Goal: Task Accomplishment & Management: Use online tool/utility

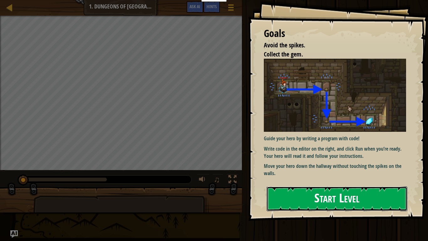
click at [351, 198] on button "Start Level" at bounding box center [337, 198] width 141 height 25
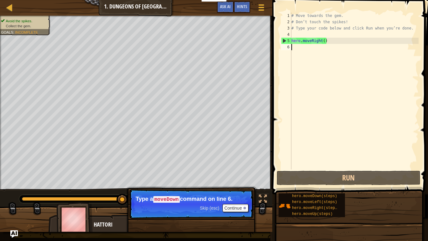
click at [308, 47] on div "# Move towards the gem. # Don’t touch the spikes! # Type your code below and cl…" at bounding box center [354, 97] width 129 height 169
type textarea "h"
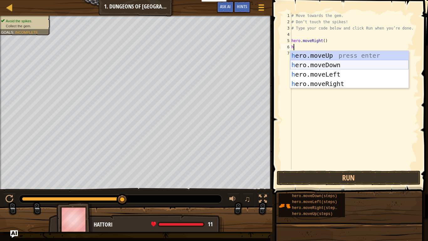
click at [349, 66] on div "h ero.moveUp press enter h ero.moveDown press enter h ero.moveLeft press enter …" at bounding box center [349, 79] width 119 height 56
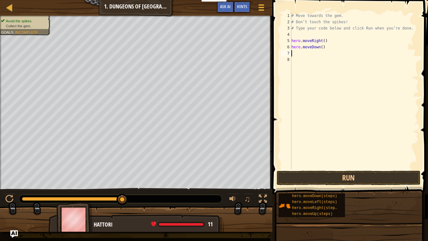
type textarea "h"
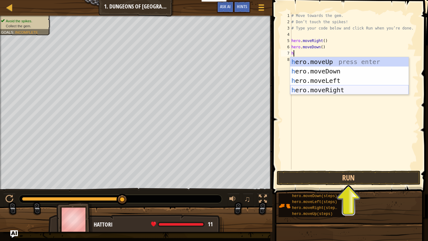
click at [355, 90] on div "h ero.moveUp press enter h ero.moveDown press enter h ero.moveLeft press enter …" at bounding box center [349, 85] width 119 height 56
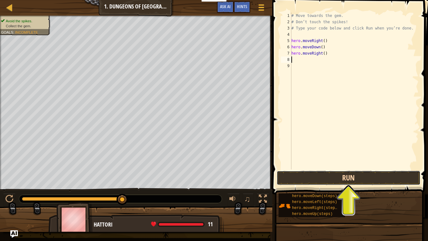
click at [330, 173] on button "Run" at bounding box center [349, 178] width 144 height 14
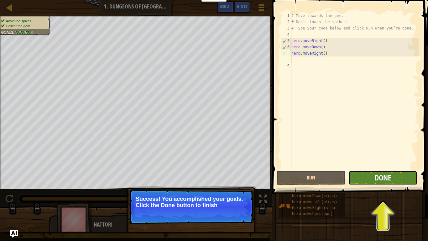
click at [388, 178] on span "Done" at bounding box center [383, 177] width 16 height 10
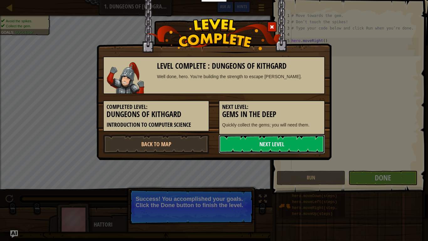
click at [306, 140] on link "Next Level" at bounding box center [272, 144] width 106 height 19
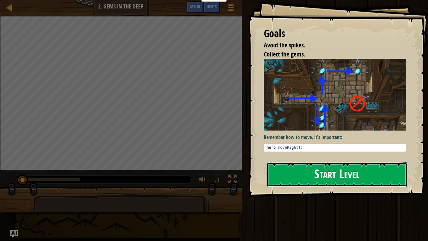
click at [345, 175] on button "Start Level" at bounding box center [337, 174] width 141 height 25
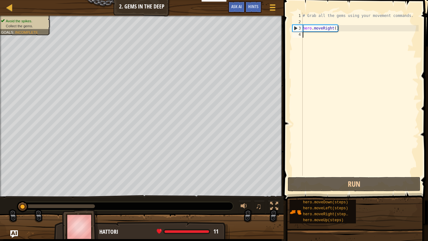
type textarea "h"
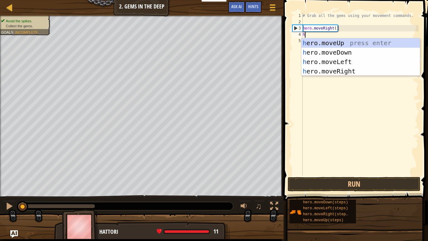
scroll to position [3, 0]
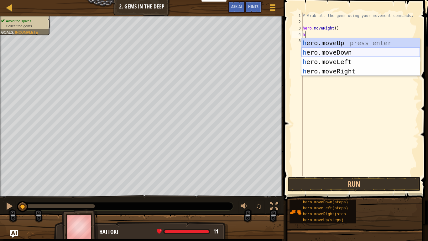
click at [352, 53] on div "h ero.moveUp press enter h ero.moveDown press enter h ero.moveLeft press enter …" at bounding box center [361, 66] width 119 height 56
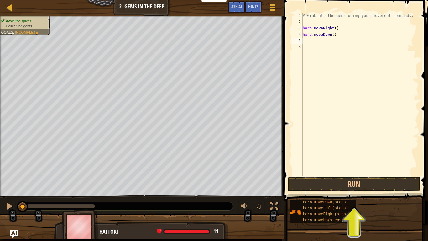
type textarea "h"
click at [328, 41] on div "# Grab all the gems using your movement commands. hero . moveRight ( ) hero . m…" at bounding box center [360, 101] width 117 height 176
type textarea "hero.moveUp(2)"
click at [304, 49] on div "# Grab all the gems using your movement commands. hero . moveRight ( ) hero . m…" at bounding box center [360, 101] width 117 height 176
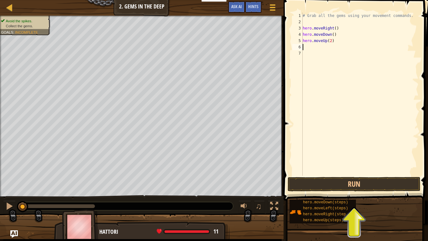
scroll to position [3, 0]
type textarea "h"
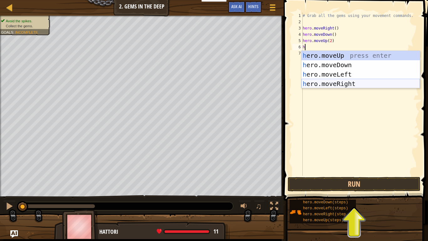
click at [346, 85] on div "h ero.moveUp press enter h ero.moveDown press enter h ero.moveLeft press enter …" at bounding box center [361, 79] width 119 height 56
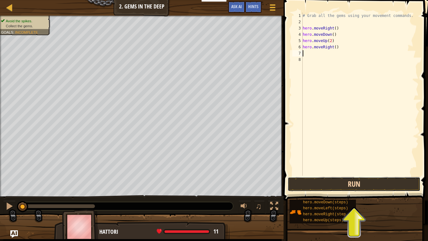
click at [334, 182] on button "Run" at bounding box center [354, 184] width 133 height 14
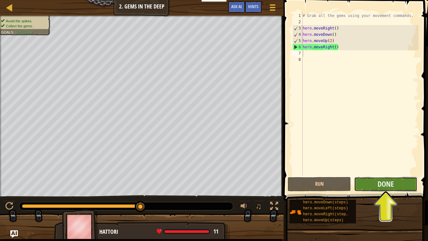
click at [369, 184] on button "Done" at bounding box center [385, 184] width 63 height 14
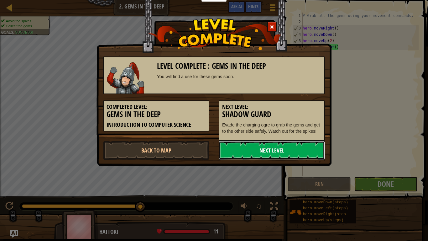
click at [298, 157] on link "Next Level" at bounding box center [272, 150] width 106 height 19
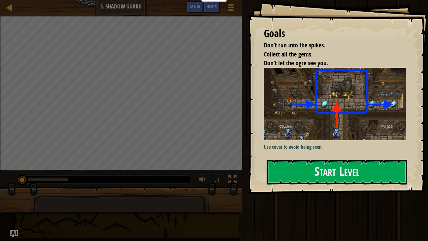
click at [301, 158] on div "Goals Don’t run into the spikes. Collect all the gems. Don’t let the ogre see y…" at bounding box center [338, 97] width 180 height 194
click at [325, 168] on button "Start Level" at bounding box center [337, 172] width 141 height 25
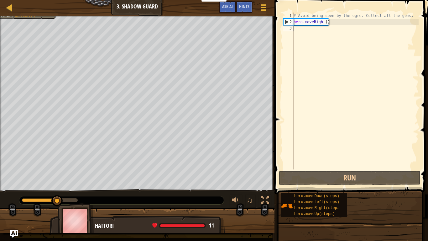
type textarea "h"
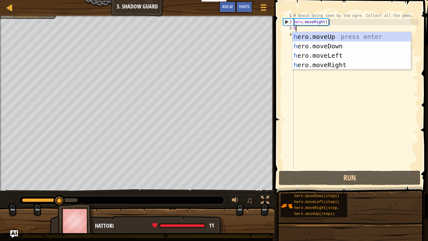
scroll to position [3, 0]
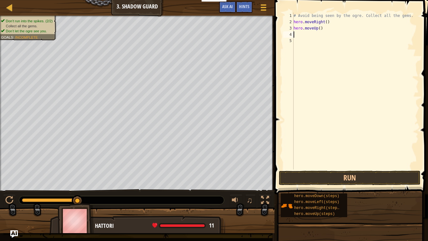
type textarea "h"
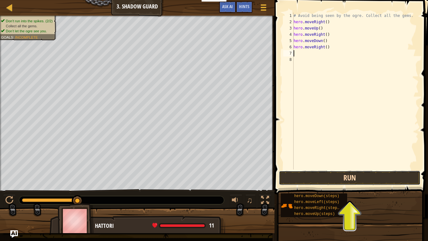
click at [384, 173] on button "Run" at bounding box center [350, 178] width 142 height 14
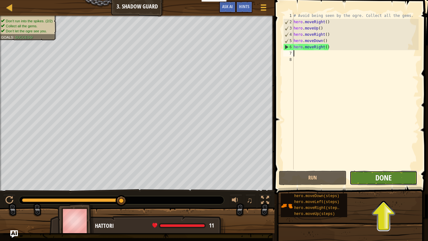
click at [386, 177] on span "Done" at bounding box center [384, 177] width 16 height 10
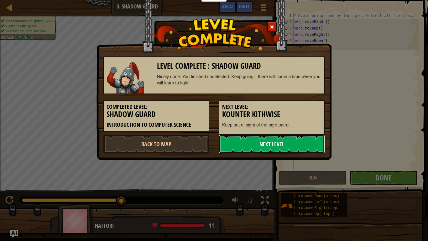
click at [292, 140] on link "Next Level" at bounding box center [272, 144] width 106 height 19
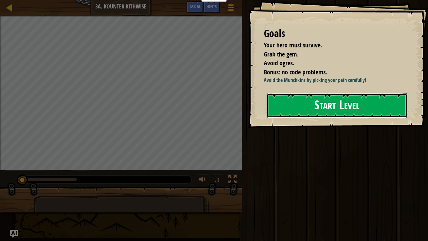
click at [325, 104] on button "Start Level" at bounding box center [337, 105] width 141 height 25
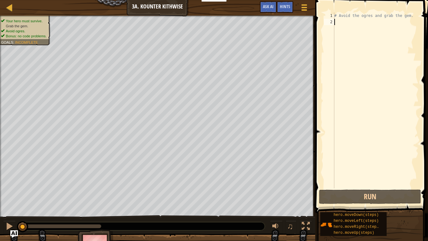
type textarea "h"
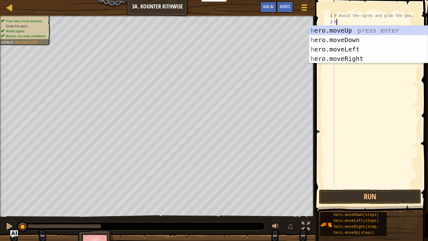
scroll to position [3, 0]
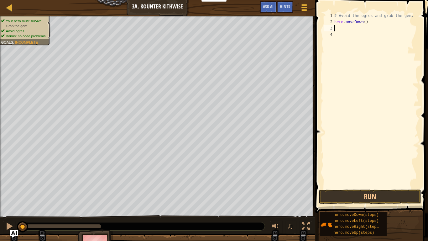
type textarea "h"
click at [395, 197] on button "Run" at bounding box center [370, 196] width 102 height 14
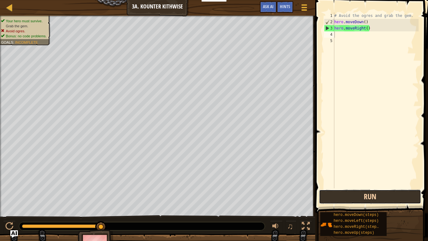
click at [356, 198] on button "Run" at bounding box center [370, 196] width 102 height 14
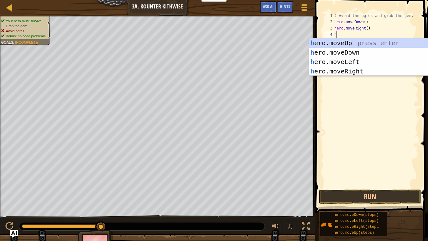
click at [364, 36] on div "# Avoid the ogres and grab the gem. hero . moveDown ( ) hero . moveRight ( ) h" at bounding box center [376, 107] width 86 height 188
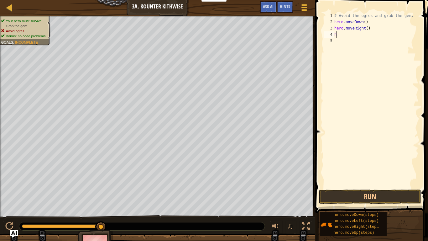
click at [368, 29] on div "# Avoid the ogres and grab the gem. hero . moveDown ( ) hero . moveRight ( ) h" at bounding box center [376, 107] width 86 height 188
type textarea "hero.moveRight(2)"
click at [395, 198] on span at bounding box center [373, 97] width 118 height 231
click at [383, 198] on button "Run" at bounding box center [370, 196] width 102 height 14
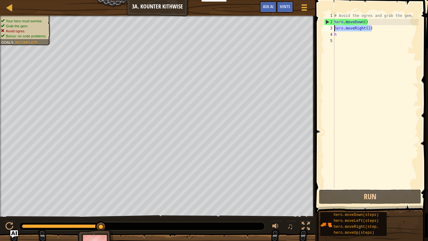
drag, startPoint x: 381, startPoint y: 29, endPoint x: 330, endPoint y: 30, distance: 51.1
click at [330, 30] on div "hero.moveRight(2) 1 2 3 4 5 # Avoid the ogres and grab the gem. hero . moveDown…" at bounding box center [371, 101] width 96 height 176
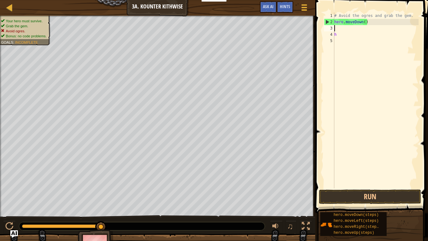
scroll to position [3, 0]
click at [337, 35] on div "# Avoid the ogres and grab the gem. hero . moveDown ( ) h" at bounding box center [376, 107] width 86 height 188
type textarea "h"
click at [336, 27] on div "# Avoid the ogres and grab the gem. hero . moveDown ( )" at bounding box center [376, 107] width 86 height 188
click at [366, 22] on div "# Avoid the ogres and grab the gem. hero . moveDown ( )" at bounding box center [376, 107] width 86 height 188
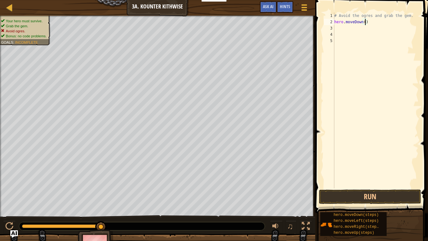
type textarea "hero.moveDown(2)"
click at [341, 29] on div "# Avoid the ogres and grab the gem. hero . moveDown ( 2 )" at bounding box center [376, 107] width 86 height 188
type textarea "h"
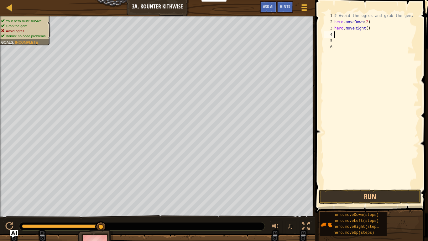
type textarea "h"
click at [402, 196] on button "Run" at bounding box center [370, 196] width 102 height 14
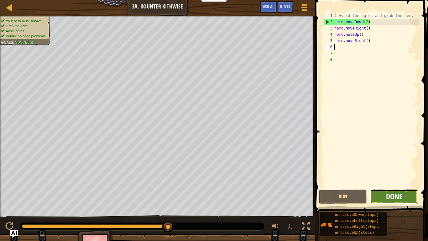
click at [400, 196] on span "Done" at bounding box center [394, 196] width 16 height 10
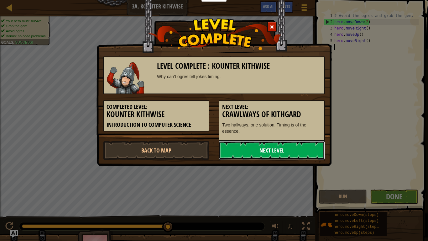
click at [309, 156] on link "Next Level" at bounding box center [272, 150] width 106 height 19
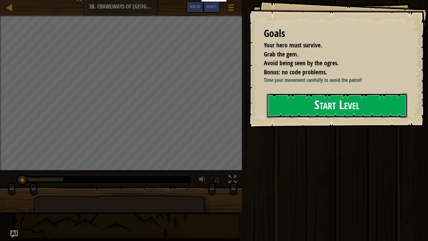
click at [327, 108] on button "Start Level" at bounding box center [337, 105] width 141 height 25
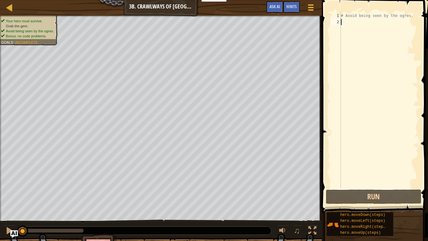
type textarea "h"
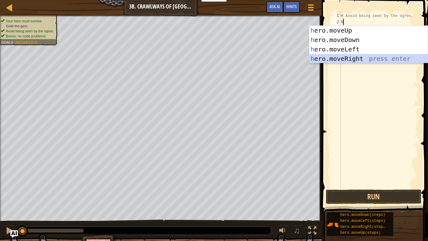
click at [370, 61] on div "h ero.moveUp press enter h ero.moveDown press enter h ero.moveLeft press enter …" at bounding box center [368, 54] width 119 height 56
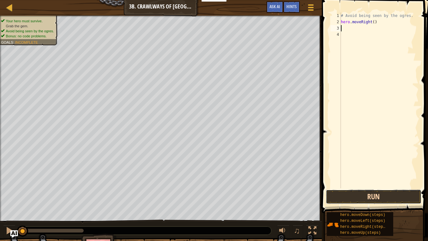
click at [361, 198] on button "Run" at bounding box center [374, 196] width 96 height 14
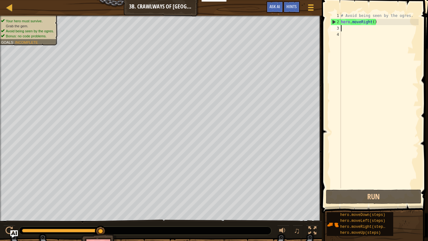
type textarea "h"
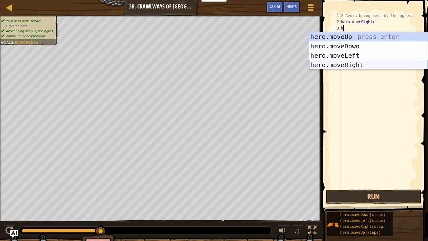
click at [362, 66] on div "h ero.moveUp press enter h ero.moveDown press enter h ero.moveLeft press enter …" at bounding box center [368, 60] width 119 height 56
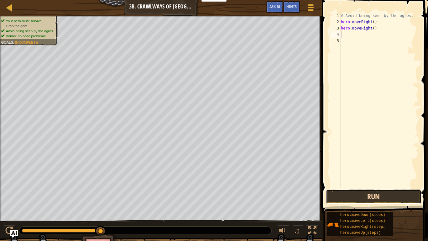
click at [373, 194] on button "Run" at bounding box center [374, 196] width 96 height 14
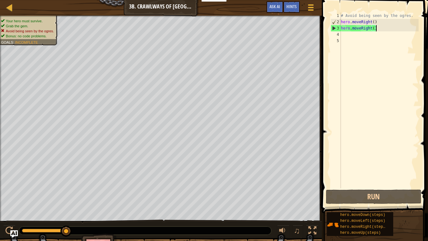
click at [379, 28] on div "# Avoid being seen by the ogres. hero . moveRight ( ) hero . moveRight ( )" at bounding box center [379, 107] width 79 height 188
type textarea "hero.moveRight()"
drag, startPoint x: 379, startPoint y: 28, endPoint x: 338, endPoint y: 30, distance: 41.2
click at [338, 30] on div "hero.moveRight() 1 2 3 4 5 # Avoid being seen by the ogres. hero . moveRight ( …" at bounding box center [374, 101] width 89 height 176
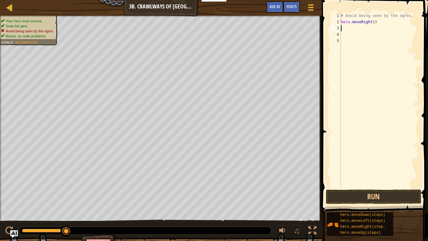
type textarea "h"
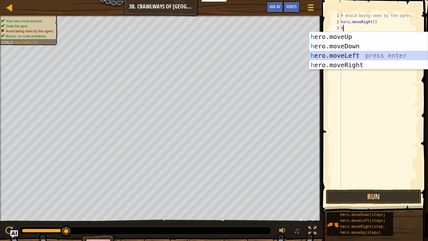
click at [368, 57] on div "h ero.moveUp press enter h ero.moveDown press enter h ero.moveLeft press enter …" at bounding box center [368, 60] width 119 height 56
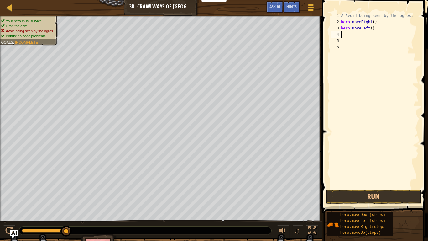
type textarea "h"
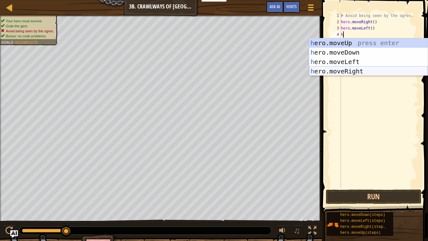
click at [362, 70] on div "h ero.moveUp press enter h ero.moveDown press enter h ero.moveLeft press enter …" at bounding box center [368, 66] width 119 height 56
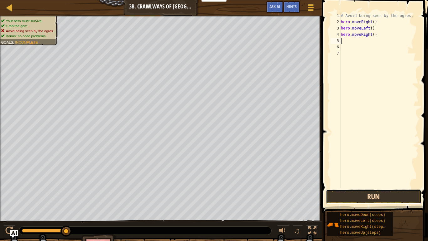
click at [390, 195] on button "Run" at bounding box center [374, 196] width 96 height 14
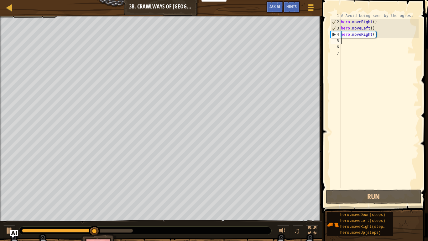
click at [374, 35] on div "# Avoid being seen by the ogres. hero . moveRight ( ) hero . moveLeft ( ) hero …" at bounding box center [379, 107] width 79 height 188
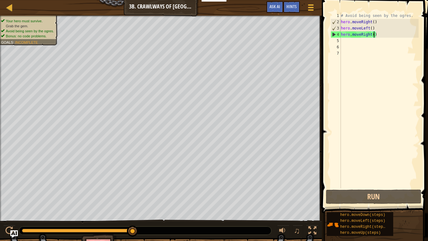
scroll to position [3, 5]
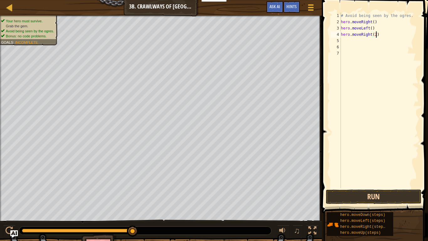
type textarea "hero.moveRight(2)"
click at [393, 197] on button "Run" at bounding box center [374, 196] width 96 height 14
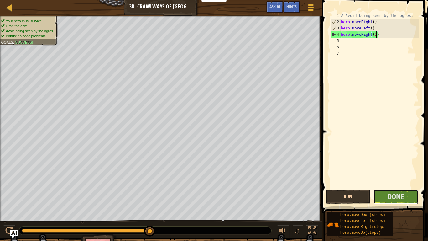
click at [393, 197] on span "Done" at bounding box center [396, 196] width 16 height 10
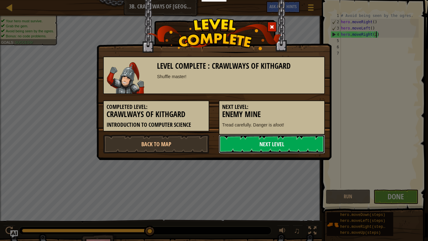
click at [298, 140] on link "Next Level" at bounding box center [272, 144] width 106 height 19
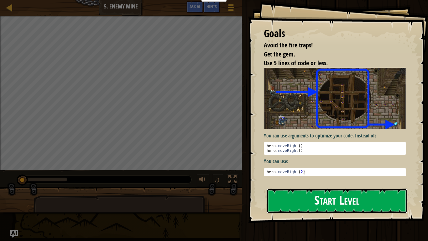
click at [348, 198] on button "Start Level" at bounding box center [337, 200] width 141 height 25
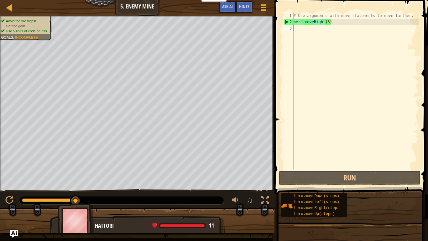
type textarea "h"
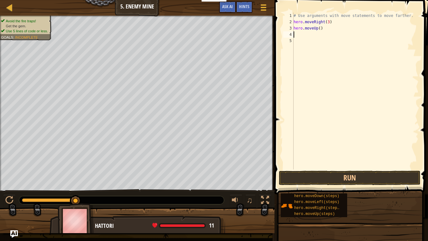
type textarea "h"
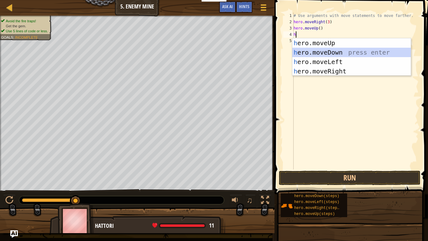
click at [342, 52] on div "h ero.moveUp press enter h ero.moveDown press enter h ero.moveLeft press enter …" at bounding box center [352, 66] width 119 height 56
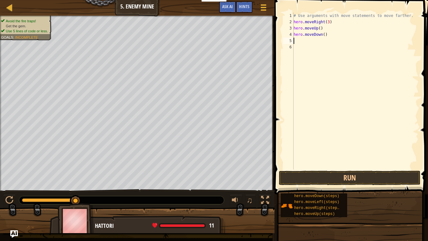
click at [325, 34] on div "# Use arguments with move statements to move farther. hero . moveRight ( 3 ) he…" at bounding box center [356, 97] width 126 height 169
type textarea "hero.moveDown(3)"
click at [297, 41] on div "# Use arguments with move statements to move farther. hero . moveRight ( 3 ) he…" at bounding box center [356, 97] width 126 height 169
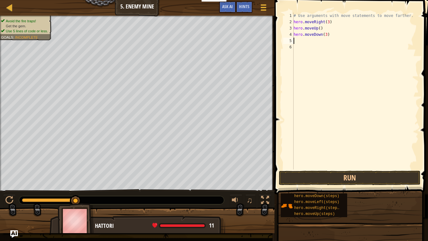
type textarea "h"
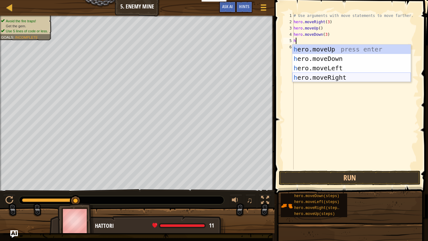
click at [347, 78] on div "h ero.moveUp press enter h ero.moveDown press enter h ero.moveLeft press enter …" at bounding box center [352, 73] width 119 height 56
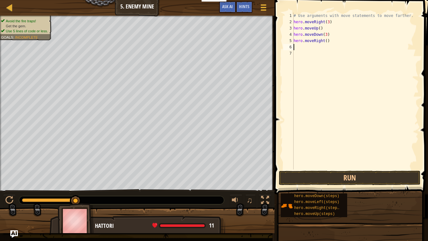
click at [327, 41] on div "# Use arguments with move statements to move farther. hero . moveRight ( 3 ) he…" at bounding box center [356, 97] width 126 height 169
type textarea "hero.moveRight(2)"
click at [401, 178] on button "Run" at bounding box center [350, 178] width 142 height 14
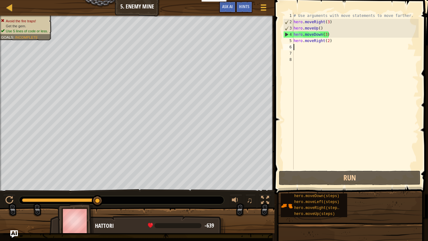
click at [330, 35] on div "# Use arguments with move statements to move farther. hero . moveRight ( 3 ) he…" at bounding box center [356, 97] width 126 height 169
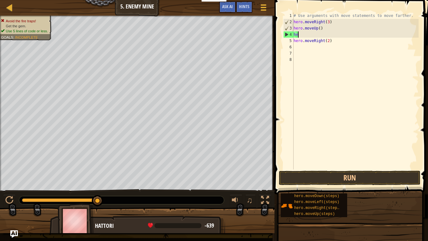
type textarea "h"
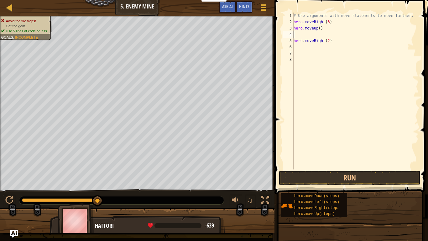
type textarea "h"
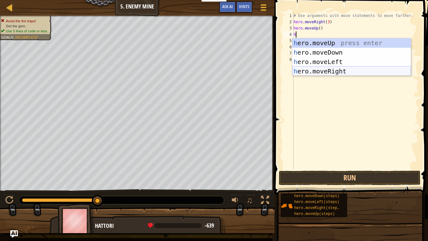
click at [351, 71] on div "h ero.moveUp press enter h ero.moveDown press enter h ero.moveLeft press enter …" at bounding box center [352, 66] width 119 height 56
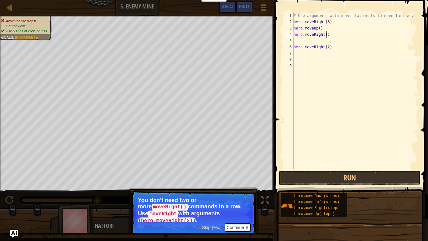
click at [328, 34] on div "# Use arguments with move statements to move farther. hero . moveRight ( 3 ) he…" at bounding box center [356, 97] width 126 height 169
type textarea "hero.moveRight(2)"
click at [298, 41] on div "# Use arguments with move statements to move farther. hero . moveRight ( 3 ) he…" at bounding box center [356, 97] width 126 height 169
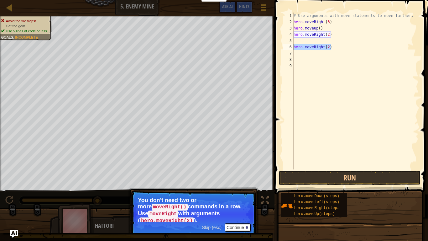
drag, startPoint x: 334, startPoint y: 48, endPoint x: 293, endPoint y: 49, distance: 41.1
click at [293, 49] on div "1 2 3 4 5 6 7 8 9 # Use arguments with move statements to move farther. hero . …" at bounding box center [350, 91] width 137 height 157
type textarea "hero.moveRight(2)"
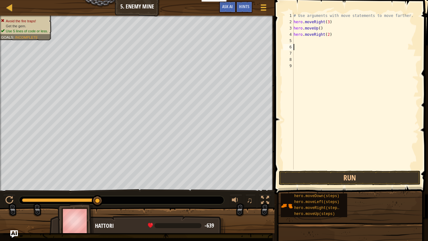
click at [298, 43] on div "# Use arguments with move statements to move farther. hero . moveRight ( 3 ) he…" at bounding box center [356, 97] width 126 height 169
click at [329, 34] on div "# Use arguments with move statements to move farther. hero . moveRight ( 3 ) he…" at bounding box center [356, 97] width 126 height 169
type textarea "hero.moveRight()"
click at [294, 41] on div "# Use arguments with move statements to move farther. hero . moveRight ( 3 ) he…" at bounding box center [356, 97] width 126 height 169
type textarea "h"
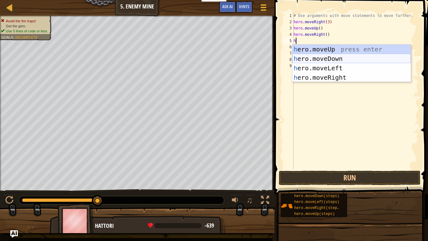
click at [338, 59] on div "h ero.moveUp press enter h ero.moveDown press enter h ero.moveLeft press enter …" at bounding box center [352, 73] width 119 height 56
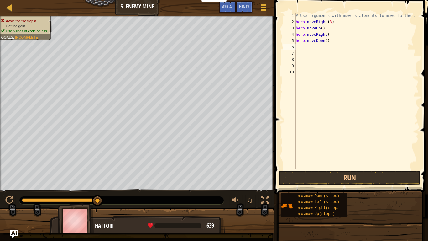
click at [327, 41] on div "# Use arguments with move statements to move farther. hero . moveRight ( 3 ) he…" at bounding box center [357, 97] width 124 height 169
type textarea "hero.moveDown(3)"
click at [298, 49] on div "# Use arguments with move statements to move farther. hero . moveRight ( 3 ) he…" at bounding box center [357, 97] width 124 height 169
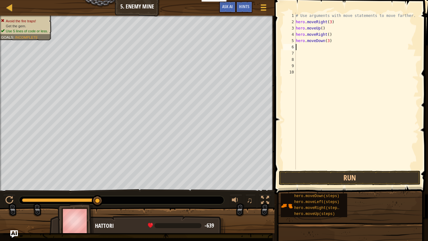
type textarea "h"
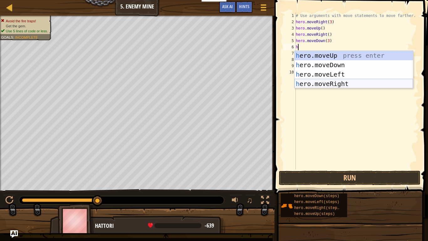
click at [321, 82] on div "h ero.moveUp press enter h ero.moveDown press enter h ero.moveLeft press enter …" at bounding box center [354, 79] width 119 height 56
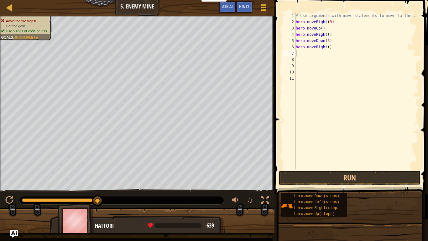
click at [328, 46] on div "# Use arguments with move statements to move farther. hero . moveRight ( 3 ) he…" at bounding box center [357, 97] width 124 height 169
type textarea "hero.moveRight(2)"
click at [352, 182] on button "Run" at bounding box center [350, 178] width 142 height 14
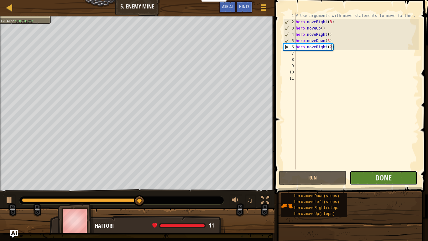
click at [407, 181] on button "Done" at bounding box center [384, 178] width 68 height 14
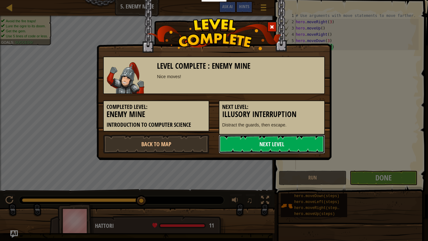
click at [270, 142] on link "Next Level" at bounding box center [272, 144] width 106 height 19
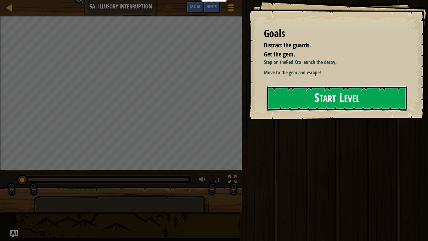
click at [310, 97] on button "Start Level" at bounding box center [337, 98] width 141 height 25
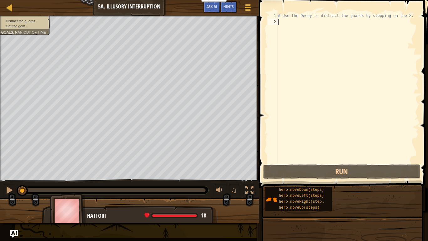
type textarea "h"
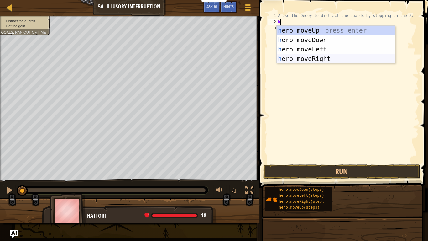
click at [327, 61] on div "h ero.moveUp press enter h ero.moveDown press enter h ero.moveLeft press enter …" at bounding box center [336, 54] width 119 height 56
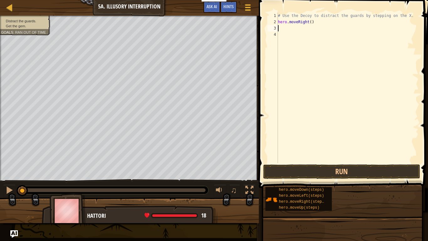
type textarea "h"
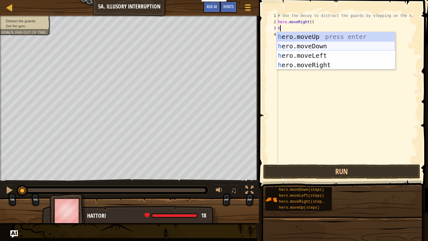
click at [310, 44] on div "h ero.moveUp press enter h ero.moveDown press enter h ero.moveLeft press enter …" at bounding box center [336, 60] width 119 height 56
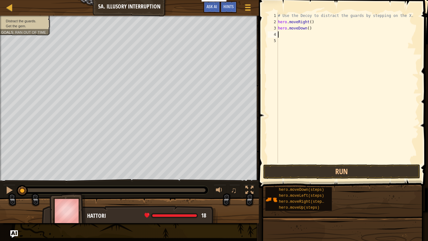
click at [309, 29] on div "# Use the Decoy to distract the guards by stepping on the X. hero . moveRight (…" at bounding box center [348, 94] width 142 height 163
type textarea "hero.moveDown(2)"
click at [348, 167] on button "Run" at bounding box center [341, 171] width 157 height 14
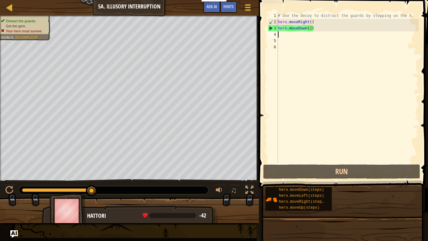
type textarea "h"
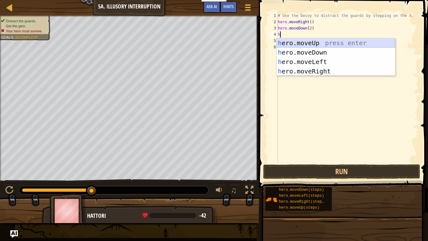
click at [320, 44] on div "h ero.moveUp press enter h ero.moveDown press enter h ero.moveLeft press enter …" at bounding box center [336, 66] width 119 height 56
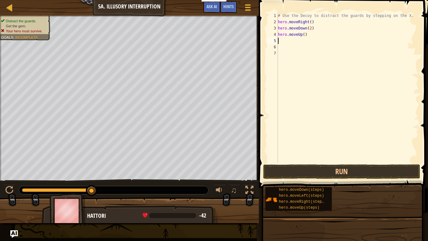
click at [301, 25] on div "# Use the Decoy to distract the guards by stepping on the X. hero . moveRight (…" at bounding box center [348, 94] width 142 height 163
click at [305, 34] on div "# Use the Decoy to distract the guards by stepping on the X. hero . moveRight (…" at bounding box center [348, 94] width 142 height 163
type textarea "hero.moveUp(2)"
click at [284, 41] on div "# Use the Decoy to distract the guards by stepping on the X. hero . moveRight (…" at bounding box center [348, 94] width 142 height 163
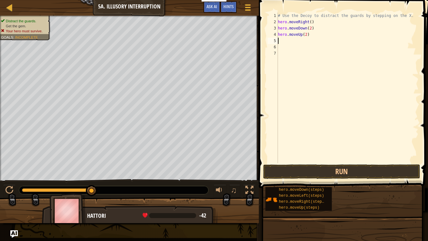
scroll to position [3, 0]
type textarea "h"
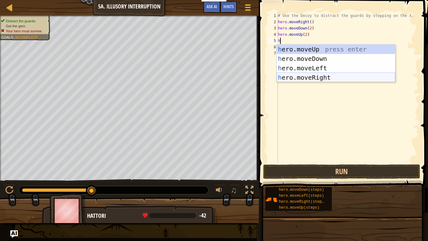
click at [318, 77] on div "h ero.moveUp press enter h ero.moveDown press enter h ero.moveLeft press enter …" at bounding box center [336, 73] width 119 height 56
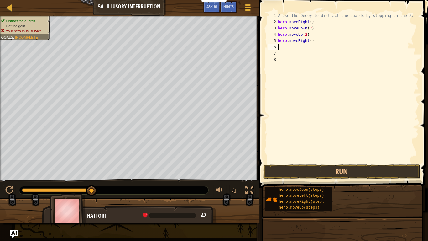
click at [312, 41] on div "# Use the Decoy to distract the guards by stepping on the X. hero . moveRight (…" at bounding box center [348, 94] width 142 height 163
click at [309, 41] on div "# Use the Decoy to distract the guards by stepping on the X. hero . moveRight (…" at bounding box center [348, 94] width 142 height 163
click at [311, 41] on div "# Use the Decoy to distract the guards by stepping on the X. hero . moveRight (…" at bounding box center [348, 94] width 142 height 163
type textarea "hero.moveRight(3)"
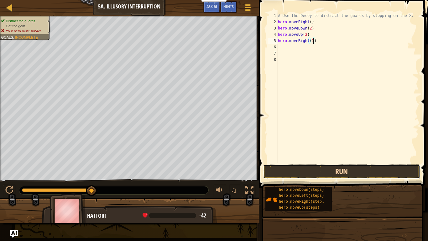
click at [337, 172] on button "Run" at bounding box center [341, 171] width 157 height 14
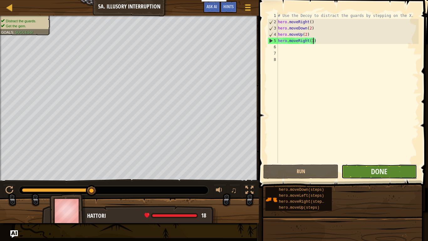
click at [394, 174] on button "Done" at bounding box center [379, 171] width 75 height 14
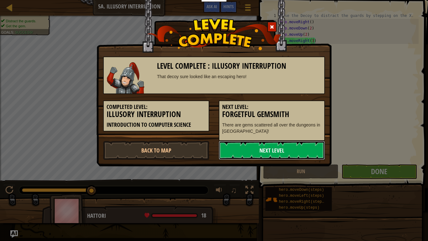
click at [285, 145] on link "Next Level" at bounding box center [272, 150] width 106 height 19
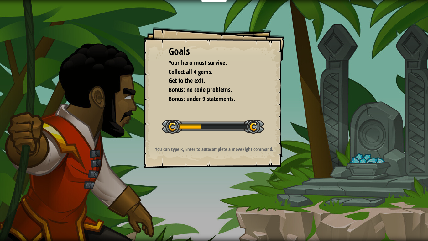
click at [280, 159] on div "Goals Your hero must survive. Collect all 4 gems. Get to the exit. Bonus: no co…" at bounding box center [214, 97] width 141 height 141
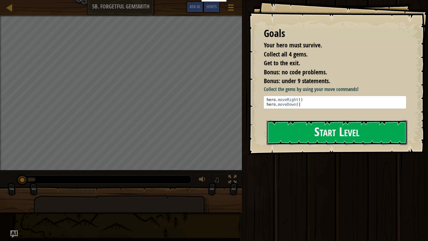
click at [349, 139] on button "Start Level" at bounding box center [337, 132] width 141 height 25
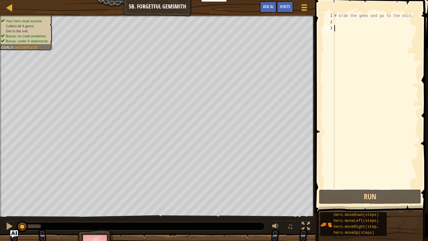
click at [334, 22] on div "2" at bounding box center [329, 22] width 10 height 6
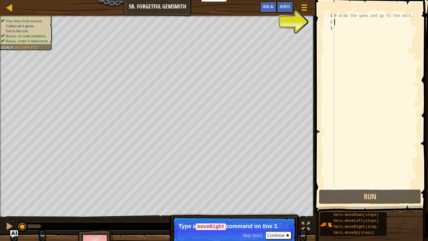
click at [249, 198] on span "Skip (esc)" at bounding box center [252, 235] width 19 height 5
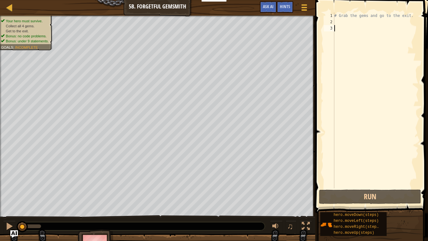
click at [338, 30] on div "# Grab the gems and go to the exit." at bounding box center [376, 107] width 86 height 188
type textarea "h"
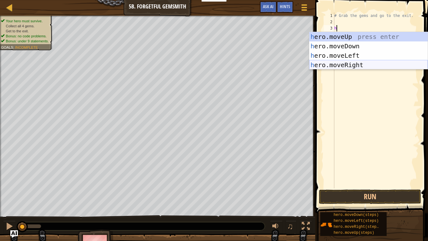
click at [358, 65] on div "h ero.moveUp press enter h ero.moveDown press enter h ero.moveLeft press enter …" at bounding box center [368, 60] width 119 height 56
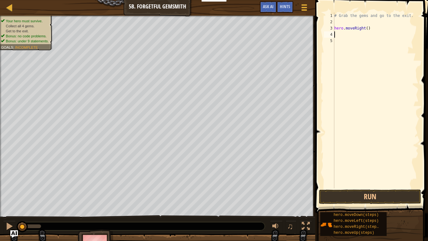
type textarea "h"
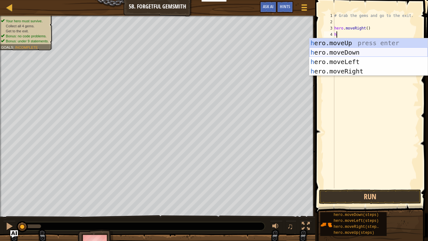
click at [358, 52] on div "h ero.moveUp press enter h ero.moveDown press enter h ero.moveLeft press enter …" at bounding box center [368, 66] width 119 height 56
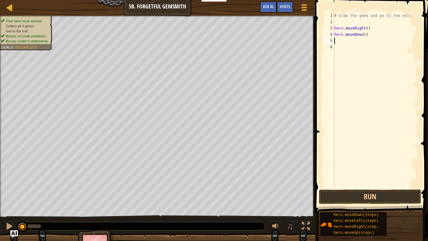
type textarea "h"
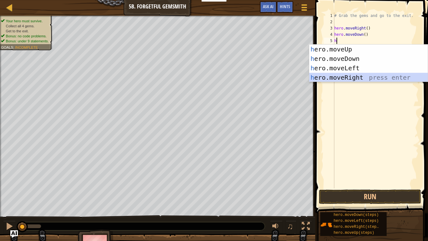
click at [360, 80] on div "h ero.moveUp press enter h ero.moveDown press enter h ero.moveLeft press enter …" at bounding box center [368, 73] width 119 height 56
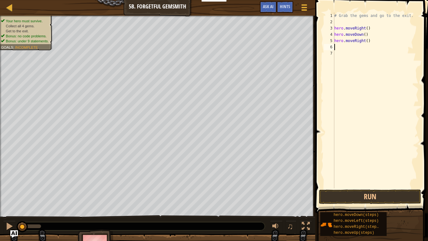
click at [368, 42] on div "# Grab the gems and go to the exit. hero . moveRight ( ) hero . moveDown ( ) he…" at bounding box center [376, 107] width 86 height 188
type textarea "hero.moveRight(2)"
click at [336, 46] on div "# Grab the gems and go to the exit. hero . moveRight ( ) hero . moveDown ( ) he…" at bounding box center [376, 107] width 86 height 188
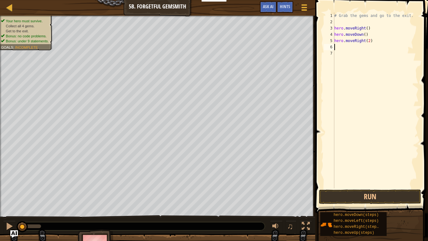
type textarea "h"
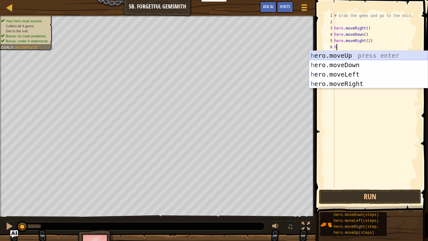
click at [359, 55] on div "h ero.moveUp press enter h ero.moveDown press enter h ero.moveLeft press enter …" at bounding box center [368, 79] width 119 height 56
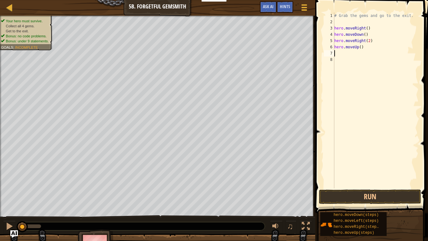
type textarea "h"
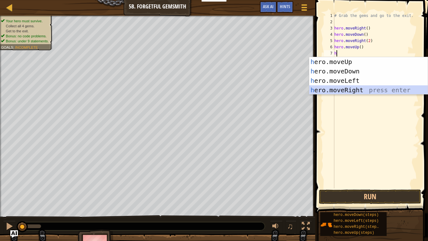
click at [346, 89] on div "h ero.moveUp press enter h ero.moveDown press enter h ero.moveLeft press enter …" at bounding box center [368, 85] width 119 height 56
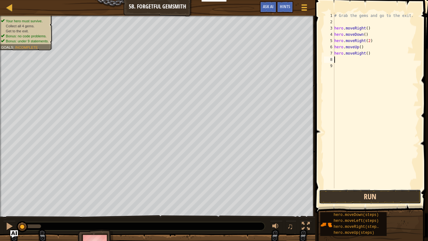
click at [368, 197] on button "Run" at bounding box center [370, 196] width 102 height 14
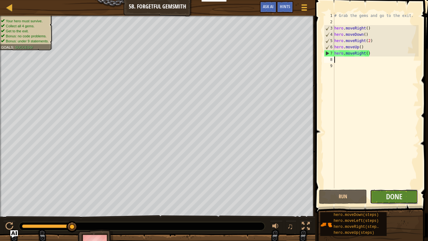
click at [405, 195] on button "Done" at bounding box center [394, 196] width 48 height 14
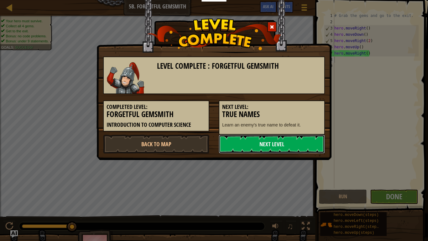
click at [307, 146] on link "Next Level" at bounding box center [272, 144] width 106 height 19
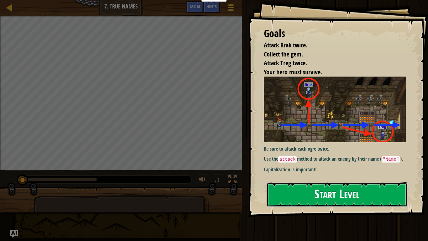
click at [365, 196] on button "Start Level" at bounding box center [337, 194] width 141 height 25
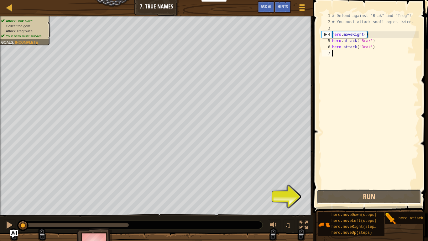
click at [365, 196] on button "Run" at bounding box center [369, 196] width 104 height 14
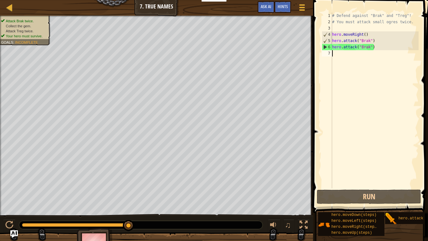
type textarea "h"
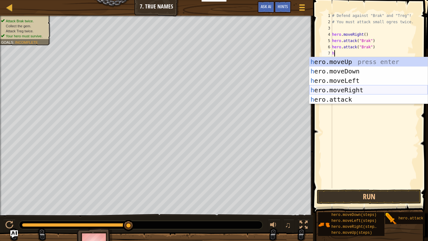
click at [357, 91] on div "h ero.moveUp press enter h ero.moveDown press enter h ero.moveLeft press enter …" at bounding box center [368, 90] width 119 height 66
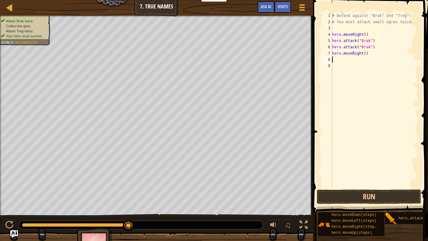
click at [365, 53] on div "# Defend against "Brak" and "Treg"! # You must attack small ogres twice. hero .…" at bounding box center [375, 107] width 88 height 188
type textarea "hero.moveRight(2)"
click at [335, 62] on div "# Defend against "Brak" and "Treg"! # You must attack small ogres twice. hero .…" at bounding box center [375, 107] width 88 height 188
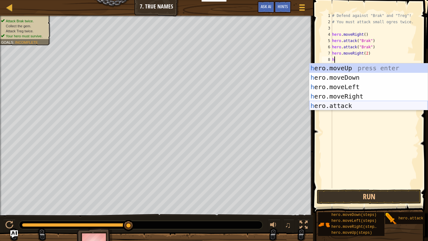
click at [341, 104] on div "h ero.moveUp press enter h ero.moveDown press enter h ero.moveLeft press enter …" at bounding box center [368, 96] width 119 height 66
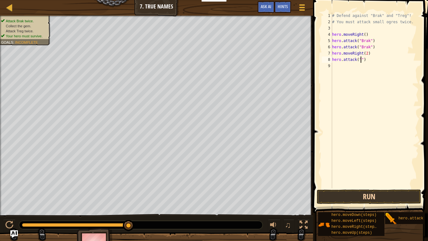
type textarea "hero.attack")"
drag, startPoint x: 364, startPoint y: 61, endPoint x: 332, endPoint y: 60, distance: 31.7
click at [332, 60] on div "# Defend against "Brak" and "Treg"! # You must attack small ogres twice. hero .…" at bounding box center [375, 107] width 88 height 188
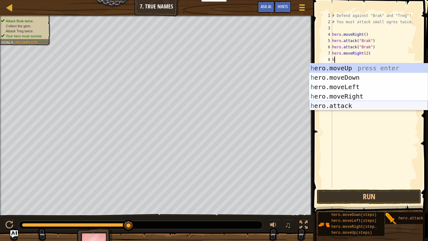
click at [343, 104] on div "h ero.moveUp press enter h ero.moveDown press enter h ero.moveLeft press enter …" at bounding box center [368, 96] width 119 height 66
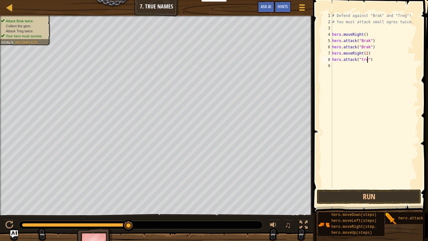
scroll to position [3, 5]
click at [388, 196] on button "Run" at bounding box center [369, 196] width 104 height 14
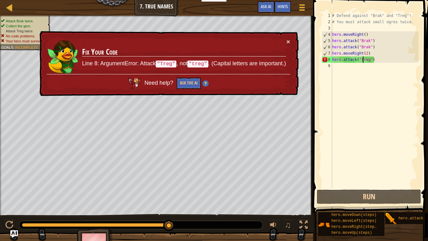
click at [362, 60] on div "# Defend against "Brak" and "Treg"! # You must attack small ogres twice. hero .…" at bounding box center [375, 107] width 88 height 188
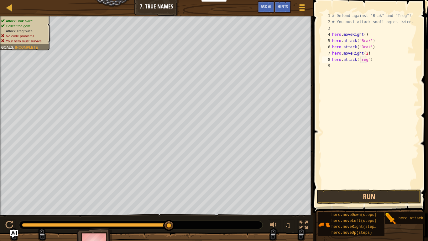
scroll to position [3, 4]
click at [405, 194] on button "Run" at bounding box center [369, 196] width 104 height 14
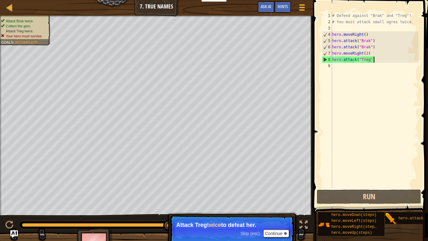
click at [375, 59] on div "# Defend against "Brak" and "Treg"! # You must attack small ogres twice. hero .…" at bounding box center [375, 107] width 88 height 188
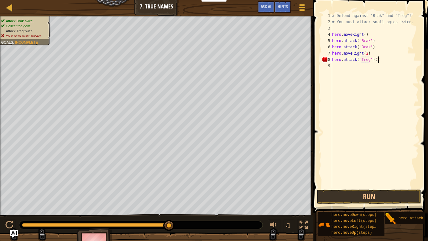
scroll to position [3, 7]
click at [400, 198] on button "Run" at bounding box center [369, 196] width 104 height 14
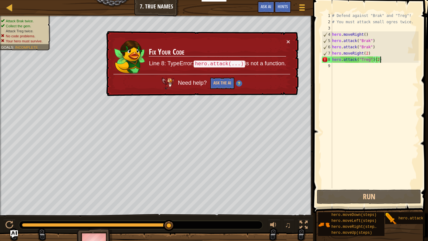
click at [349, 58] on div "# Defend against "Brak" and "Treg"! # You must attack small ogres twice. hero .…" at bounding box center [375, 107] width 88 height 188
drag, startPoint x: 383, startPoint y: 59, endPoint x: 374, endPoint y: 60, distance: 8.5
click at [374, 60] on div "# Defend against "Brak" and "Treg"! # You must attack small ogres twice. hero .…" at bounding box center [375, 107] width 88 height 188
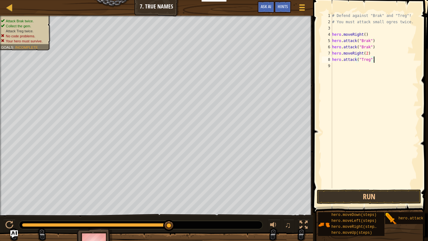
click at [372, 60] on div "# Defend against "Brak" and "Treg"! # You must attack small ogres twice. hero .…" at bounding box center [375, 107] width 88 height 188
type textarea "hero.attack("Treg"2)"
click at [351, 191] on button "Run" at bounding box center [369, 196] width 104 height 14
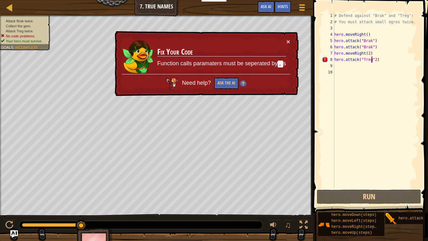
click at [371, 60] on div "# Defend against "Brak" and "Treg"! # You must attack small ogres twice. hero .…" at bounding box center [376, 107] width 86 height 188
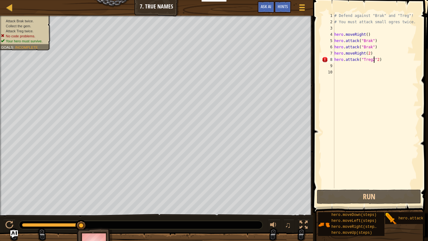
scroll to position [3, 6]
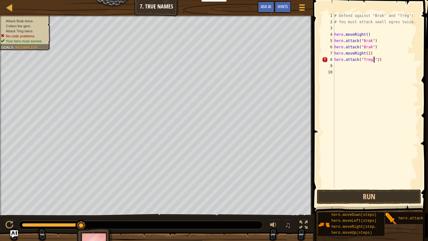
click at [379, 60] on div "# Defend against "Brak" and "Treg"! # You must attack small ogres twice. hero .…" at bounding box center [376, 107] width 86 height 188
click at [390, 195] on button "Run" at bounding box center [369, 196] width 104 height 14
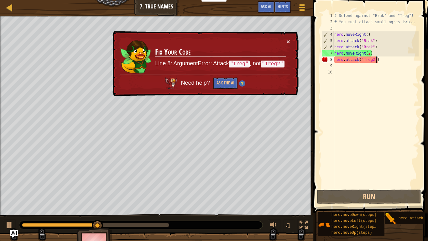
click at [374, 61] on div "# Defend against "Brak" and "Treg"! # You must attack small ogres twice. hero .…" at bounding box center [376, 107] width 86 height 188
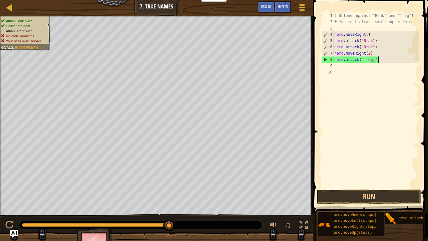
click at [380, 60] on div "# Defend against "Brak" and "Treg"! # You must attack small ogres twice. hero .…" at bounding box center [376, 107] width 86 height 188
type textarea "hero.attack("Treg,"2)"
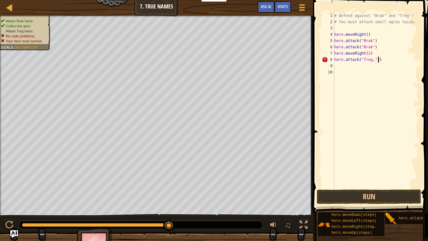
scroll to position [3, 0]
click at [396, 196] on button "Run" at bounding box center [369, 196] width 104 height 14
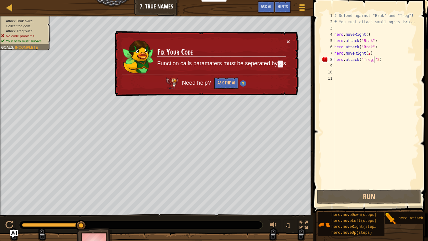
click at [373, 61] on div "# Defend against "Brak" and "Treg"! # You must attack small ogres twice. hero .…" at bounding box center [376, 107] width 86 height 188
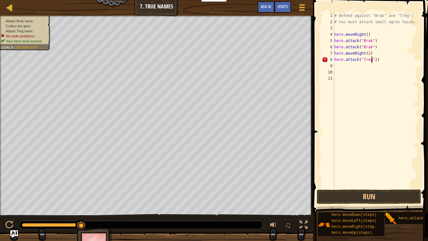
click at [375, 60] on div "# Defend against "Brak" and "Treg"! # You must attack small ogres twice. hero .…" at bounding box center [376, 107] width 86 height 188
click at [374, 60] on div "# Defend against "Brak" and "Treg"! # You must attack small ogres twice. hero .…" at bounding box center [376, 107] width 86 height 188
click at [391, 197] on button "Run" at bounding box center [369, 196] width 104 height 14
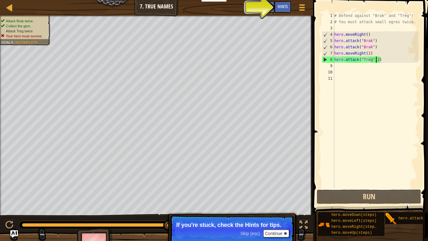
click at [370, 53] on div "# Defend against "Brak" and "Treg"! # You must attack small ogres twice. hero .…" at bounding box center [376, 107] width 86 height 188
type textarea "hero.moveRight()"
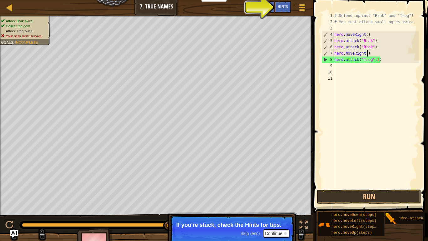
scroll to position [3, 5]
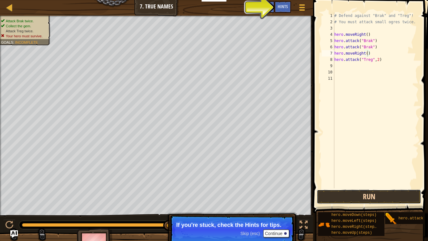
click at [385, 194] on button "Run" at bounding box center [369, 196] width 104 height 14
